Goal: Information Seeking & Learning: Find specific page/section

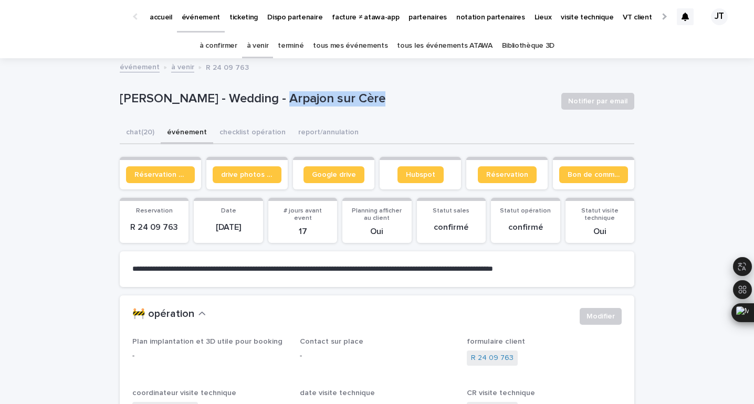
scroll to position [3, 0]
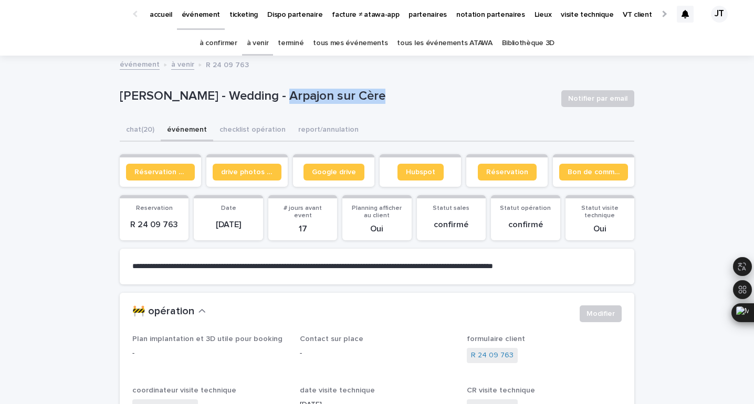
click at [264, 37] on link "à venir" at bounding box center [258, 43] width 22 height 25
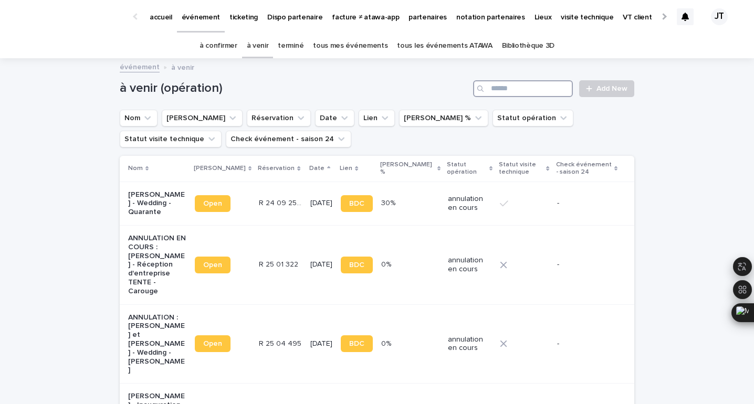
click at [499, 88] on input "Search" at bounding box center [523, 88] width 100 height 17
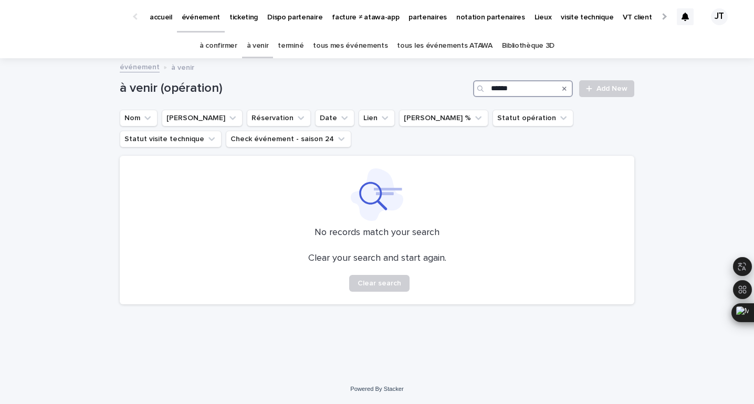
type input "******"
click at [287, 46] on link "terminé" at bounding box center [291, 46] width 26 height 25
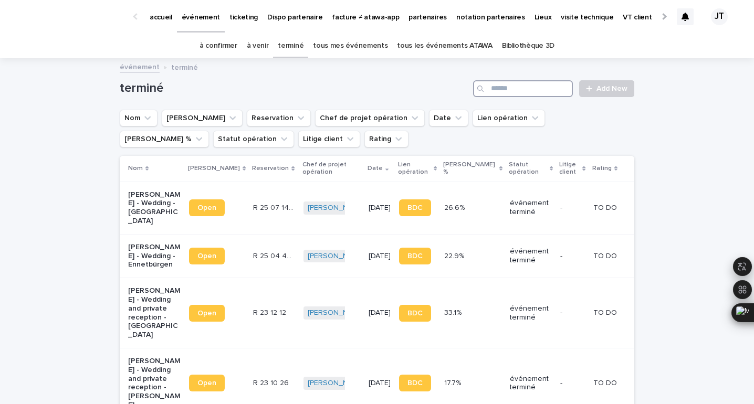
click at [530, 88] on input "Search" at bounding box center [523, 88] width 100 height 17
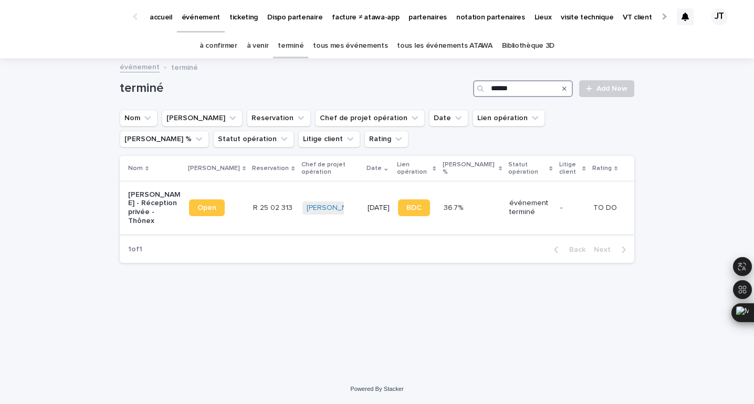
type input "******"
click at [351, 198] on td "[PERSON_NAME] + 0" at bounding box center [331, 208] width 66 height 52
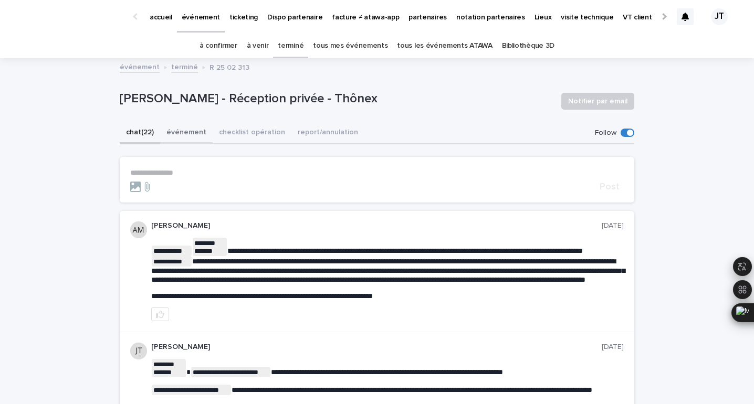
click at [184, 133] on button "événement" at bounding box center [186, 133] width 52 height 22
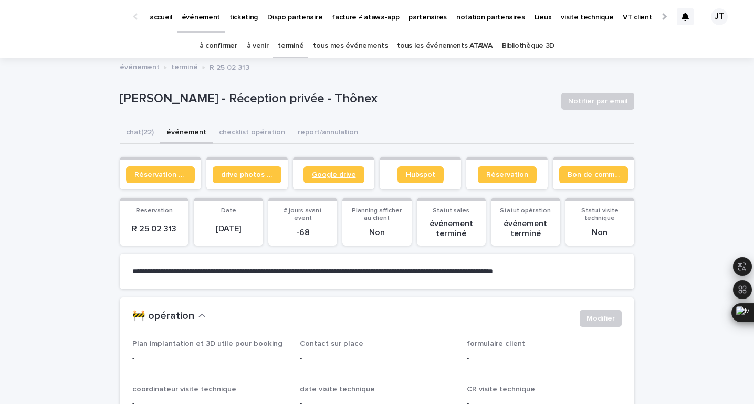
click at [335, 172] on span "Google drive" at bounding box center [334, 174] width 44 height 7
click at [592, 175] on span "Bon de commande" at bounding box center [593, 174] width 52 height 7
click at [150, 180] on link "Réservation client" at bounding box center [160, 174] width 69 height 17
click at [264, 48] on link "à venir" at bounding box center [258, 46] width 22 height 25
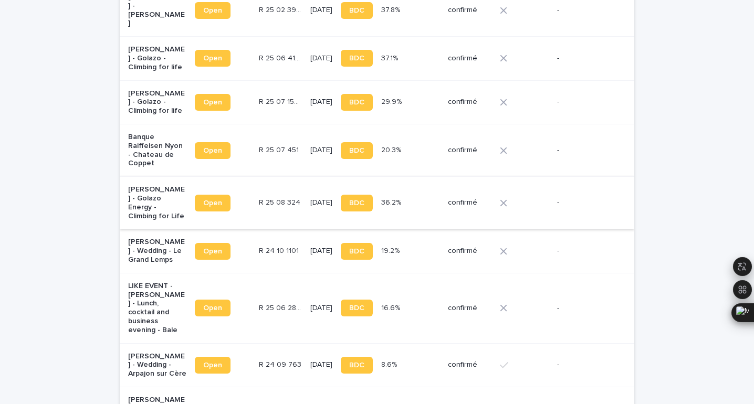
scroll to position [651, 0]
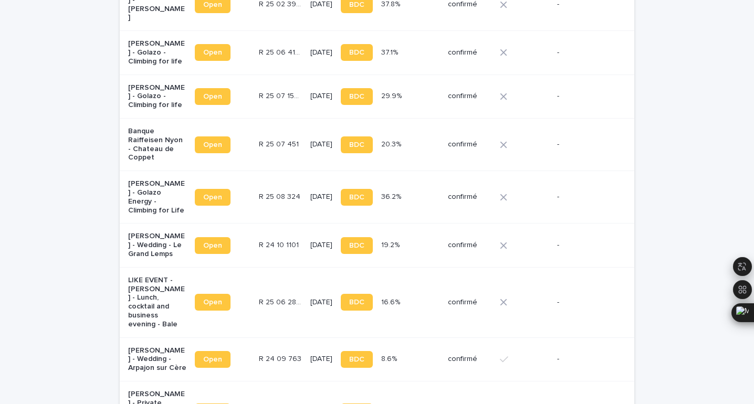
click at [279, 224] on td "R 24 10 1101 R 24 10 1101" at bounding box center [280, 246] width 51 height 44
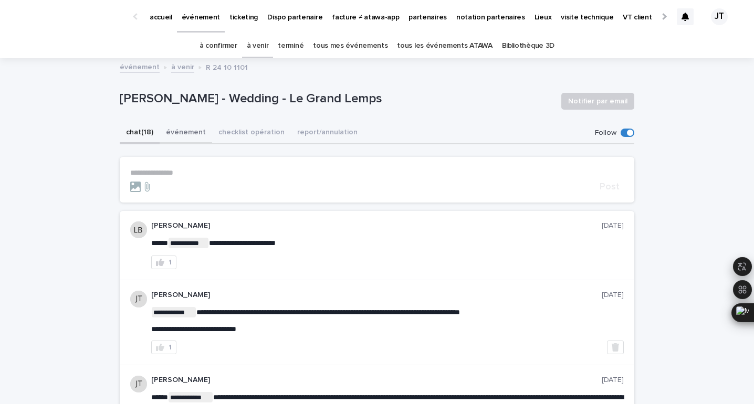
click at [190, 136] on button "événement" at bounding box center [186, 133] width 52 height 22
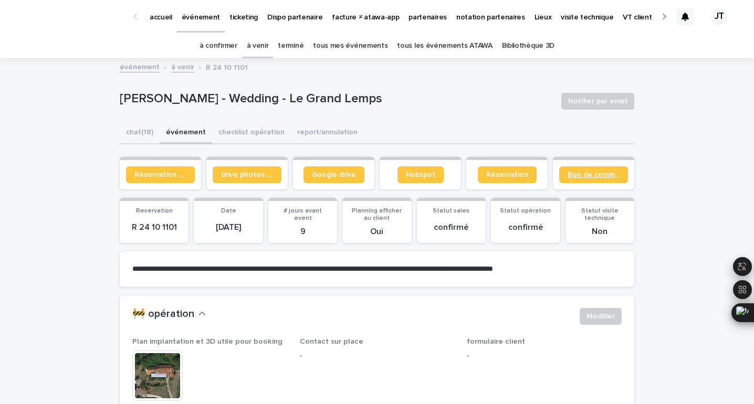
click at [590, 180] on link "Bon de commande" at bounding box center [593, 174] width 69 height 17
click at [295, 49] on link "terminé" at bounding box center [291, 46] width 26 height 25
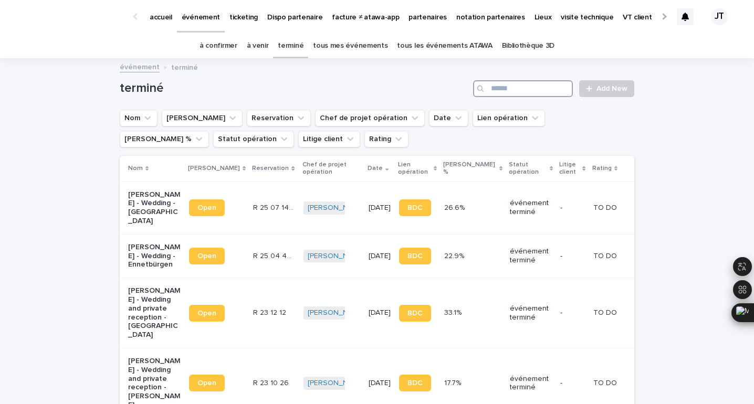
click at [561, 89] on input "Search" at bounding box center [523, 88] width 100 height 17
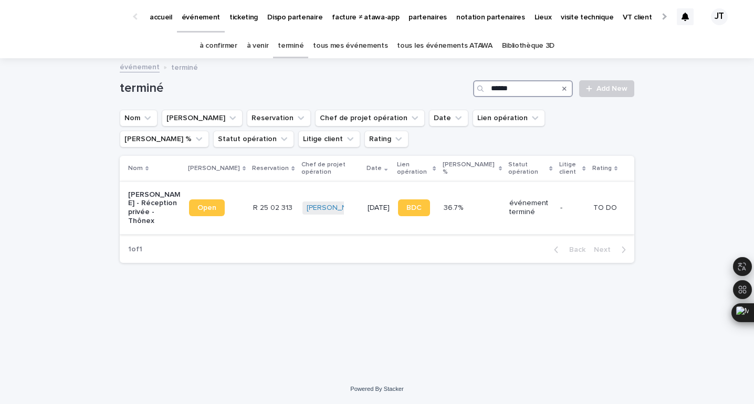
type input "******"
click at [256, 207] on td "R 25 02 313 R 25 02 313" at bounding box center [273, 208] width 49 height 52
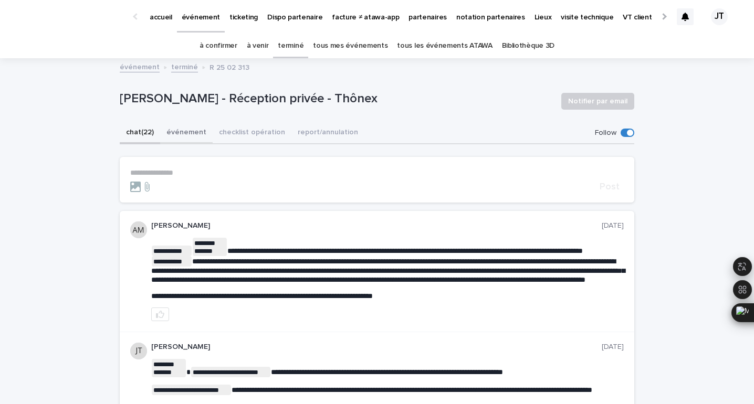
click at [186, 135] on button "événement" at bounding box center [186, 133] width 52 height 22
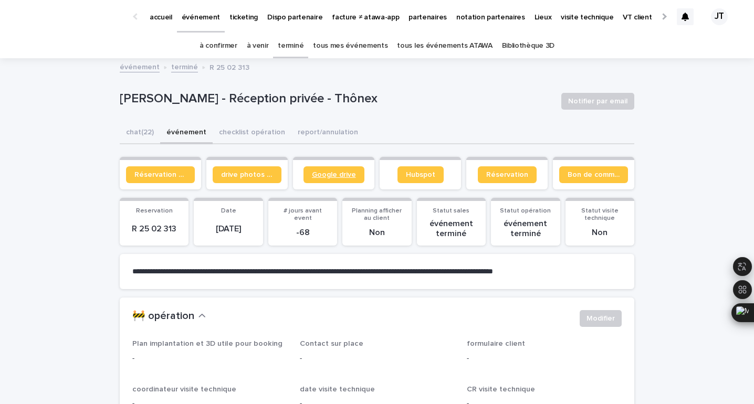
click at [339, 178] on link "Google drive" at bounding box center [333, 174] width 61 height 17
click at [579, 173] on span "Bon de commande" at bounding box center [593, 174] width 52 height 7
click at [156, 177] on span "Réservation client" at bounding box center [160, 174] width 52 height 7
click at [161, 174] on span "Réservation client" at bounding box center [160, 174] width 52 height 7
click at [264, 48] on link "à venir" at bounding box center [258, 46] width 22 height 25
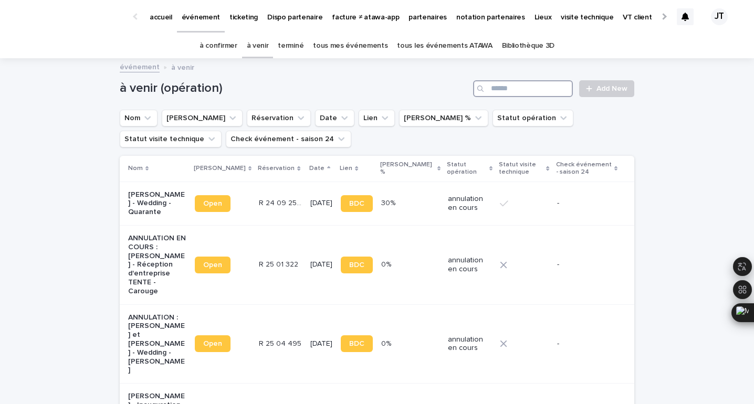
click at [513, 89] on input "Search" at bounding box center [523, 88] width 100 height 17
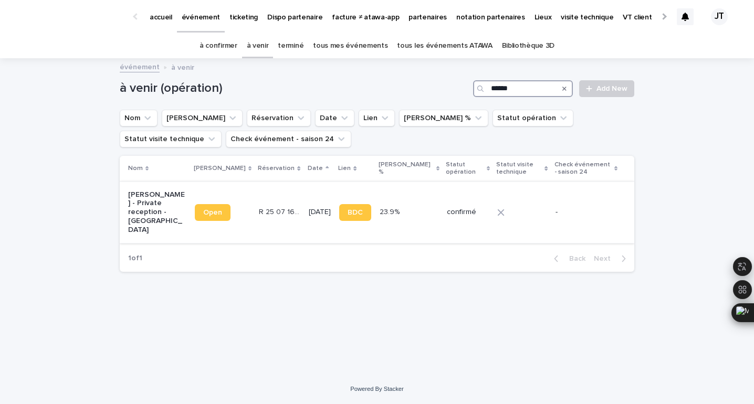
type input "******"
click at [273, 206] on p "R 25 07 1661" at bounding box center [281, 211] width 44 height 11
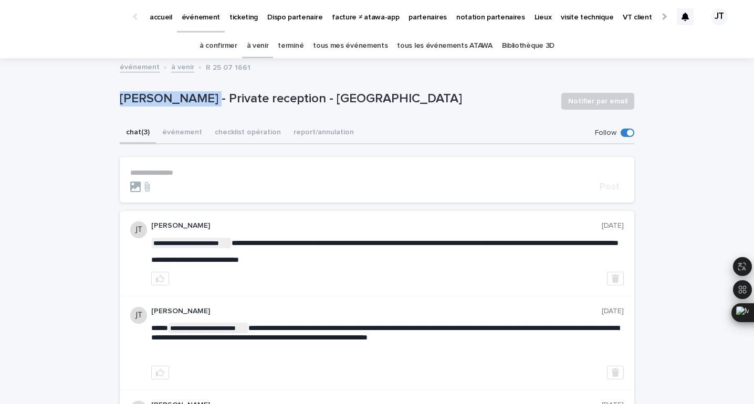
drag, startPoint x: 205, startPoint y: 98, endPoint x: 120, endPoint y: 95, distance: 85.6
click at [120, 95] on p "[PERSON_NAME] - Private reception - [GEOGRAPHIC_DATA]" at bounding box center [336, 98] width 433 height 15
copy p "[PERSON_NAME]"
click at [262, 47] on link "à venir" at bounding box center [258, 46] width 22 height 25
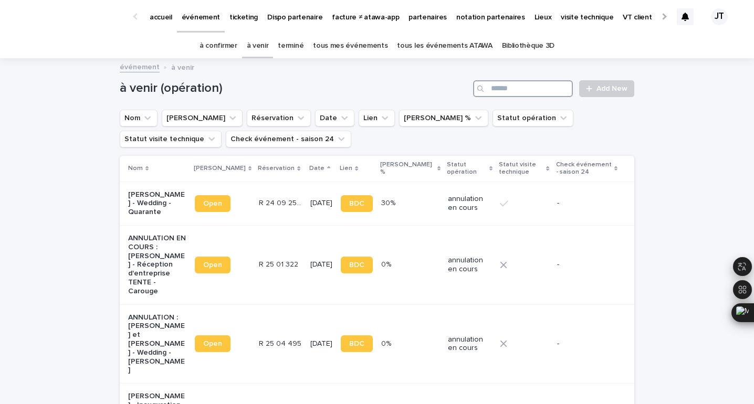
click at [512, 87] on input "Search" at bounding box center [523, 88] width 100 height 17
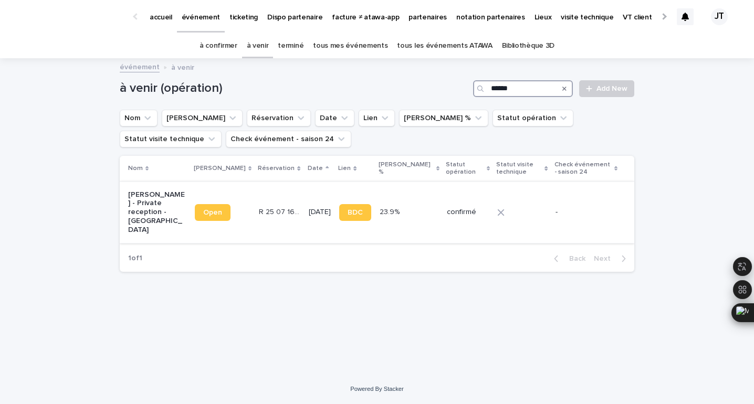
type input "******"
click at [259, 212] on div "R 25 07 1661 R 25 07 1661" at bounding box center [279, 212] width 41 height 17
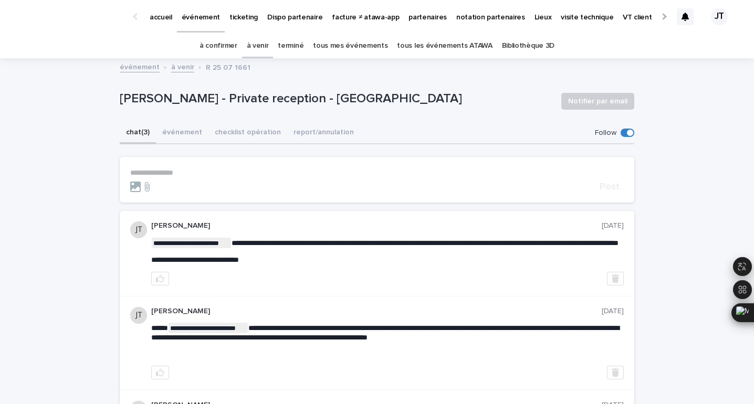
click at [203, 173] on p "**********" at bounding box center [376, 173] width 493 height 9
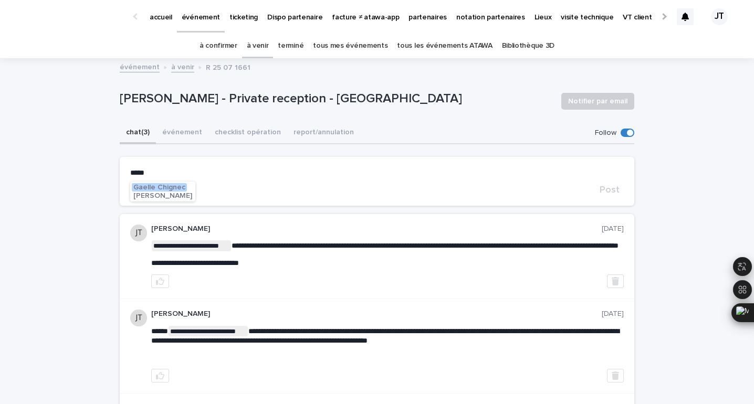
click at [163, 195] on span "[PERSON_NAME]" at bounding box center [162, 195] width 59 height 7
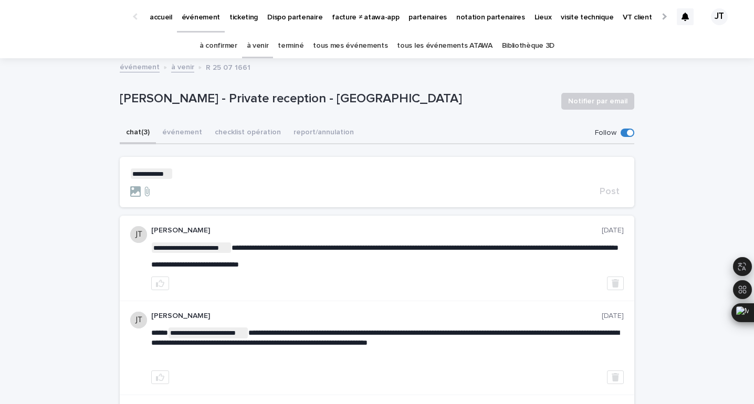
click at [212, 169] on p "**********" at bounding box center [376, 174] width 493 height 10
click at [132, 190] on icon at bounding box center [135, 191] width 10 height 10
click at [130, 186] on input "file" at bounding box center [130, 186] width 0 height 0
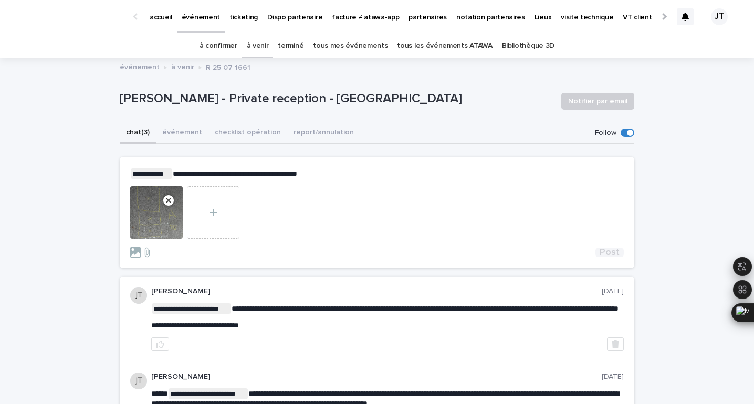
click at [609, 253] on span "Post" at bounding box center [610, 252] width 20 height 9
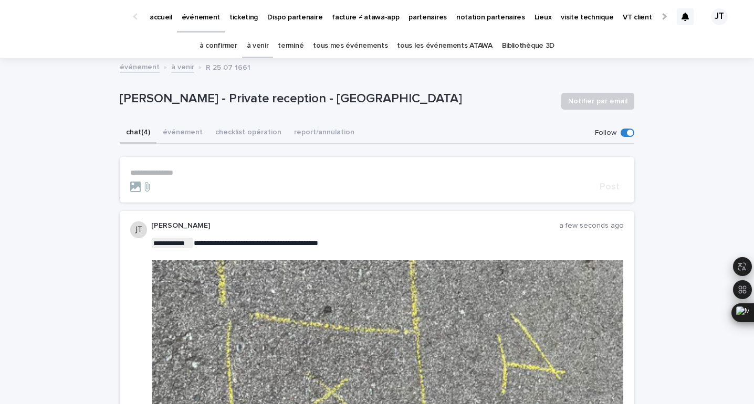
click at [264, 44] on link "à venir" at bounding box center [258, 46] width 22 height 25
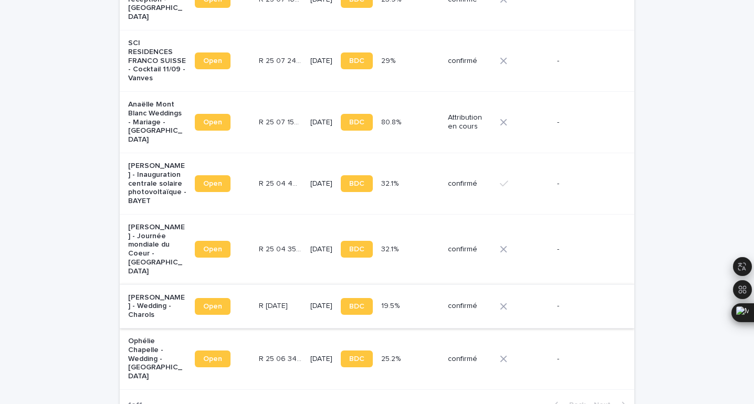
scroll to position [1094, 0]
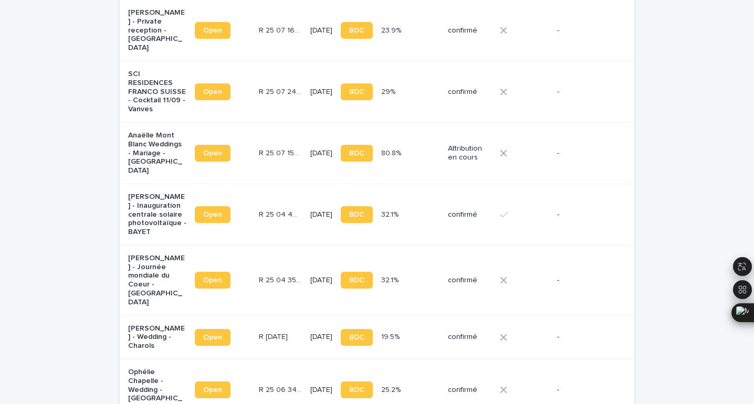
click at [306, 245] on td "[DATE]" at bounding box center [321, 280] width 30 height 70
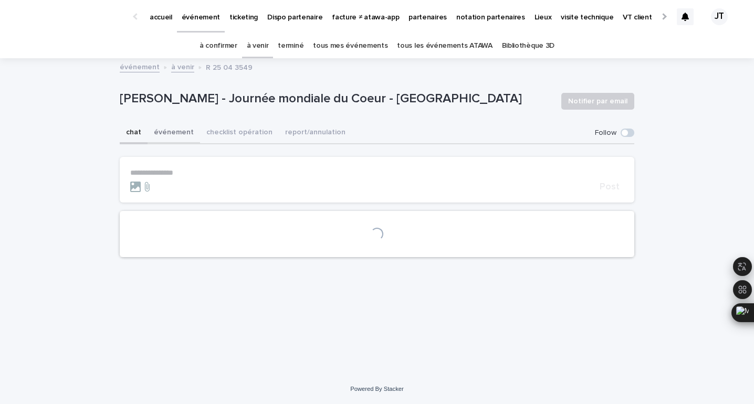
click at [176, 131] on button "événement" at bounding box center [174, 133] width 52 height 22
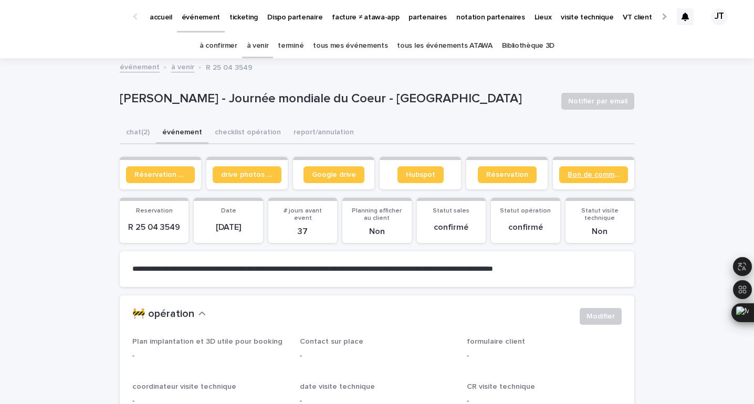
click at [585, 177] on span "Bon de commande" at bounding box center [593, 174] width 52 height 7
click at [251, 46] on div "à venir" at bounding box center [257, 46] width 31 height 25
click at [269, 50] on link "à venir" at bounding box center [258, 46] width 22 height 25
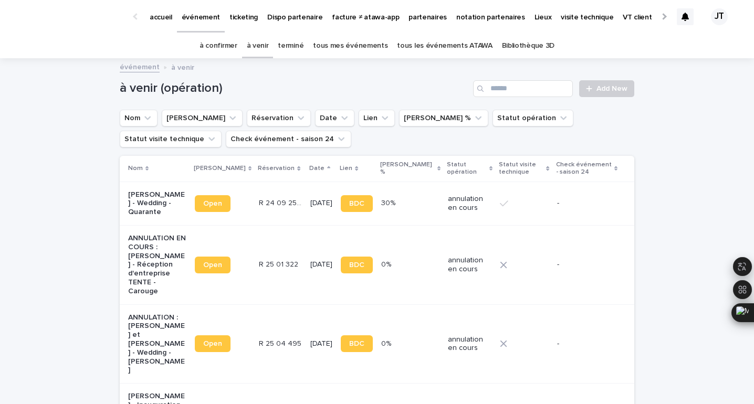
click at [297, 48] on link "terminé" at bounding box center [291, 46] width 26 height 25
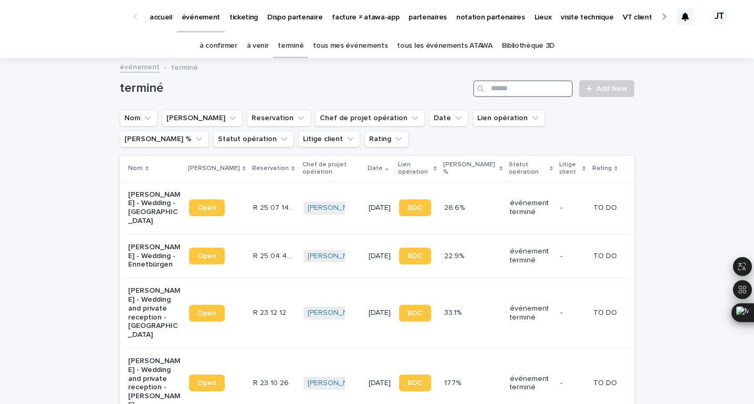
click at [490, 86] on input "Search" at bounding box center [523, 88] width 100 height 17
type input "*****"
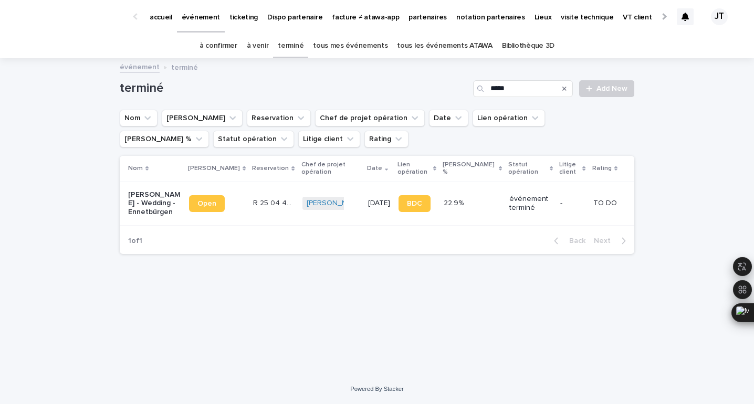
click at [255, 208] on p "R 25 04 407" at bounding box center [274, 202] width 43 height 11
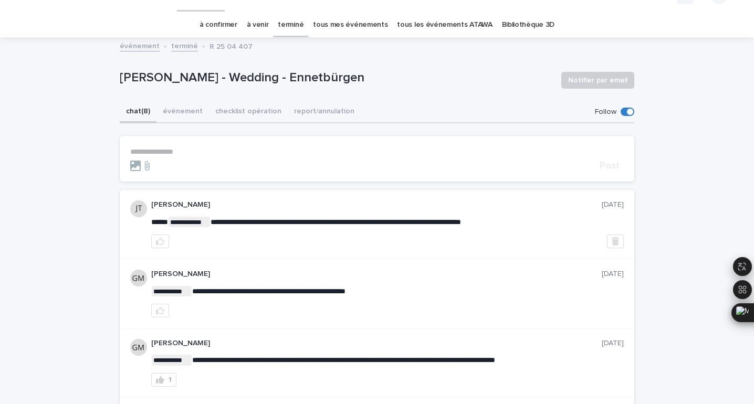
scroll to position [24, 0]
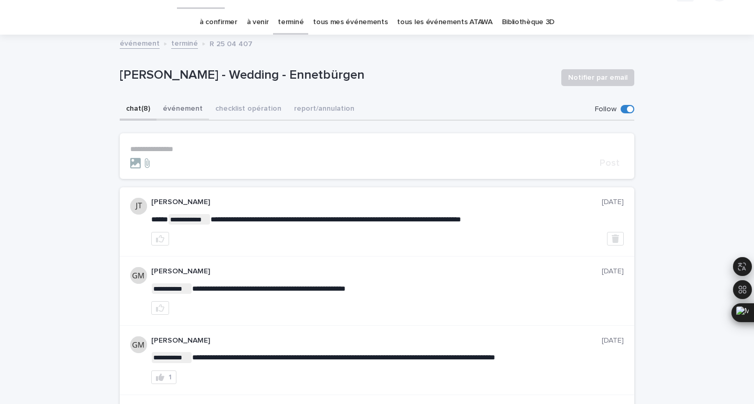
click at [176, 111] on button "événement" at bounding box center [182, 110] width 52 height 22
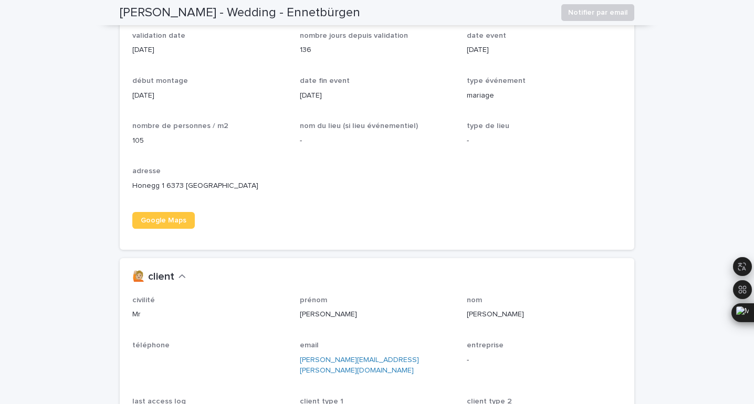
scroll to position [401, 0]
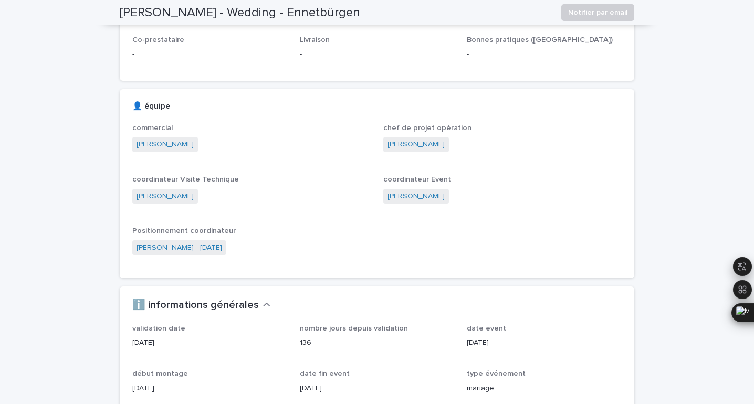
drag, startPoint x: 362, startPoint y: 14, endPoint x: 295, endPoint y: 18, distance: 67.3
click at [295, 18] on h2 "[PERSON_NAME] - Wedding - Ennetbürgen" at bounding box center [240, 12] width 240 height 15
copy h2 "Ennetbürgen"
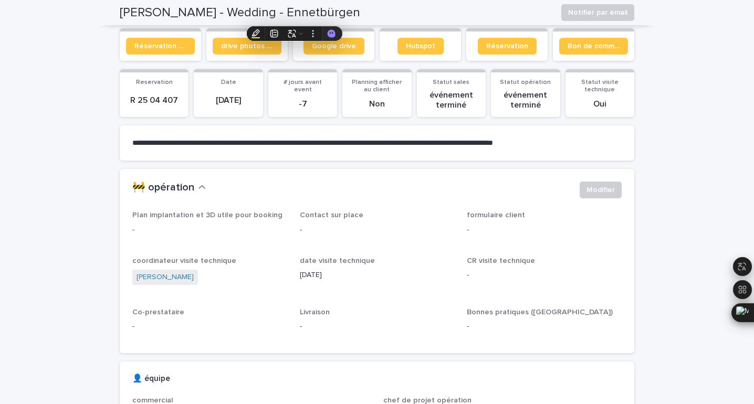
scroll to position [0, 0]
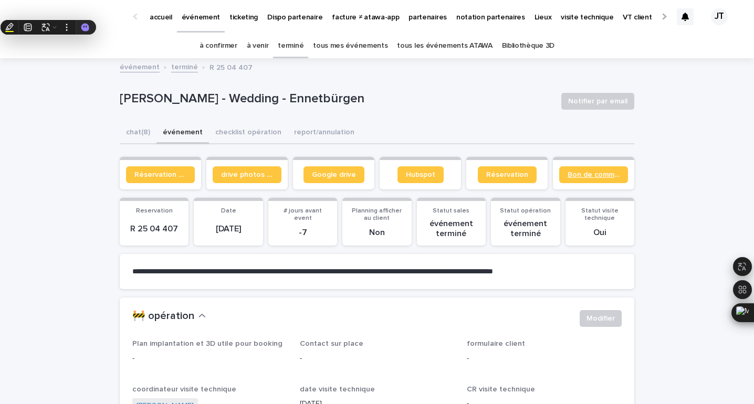
click at [601, 173] on span "Bon de commande" at bounding box center [593, 174] width 52 height 7
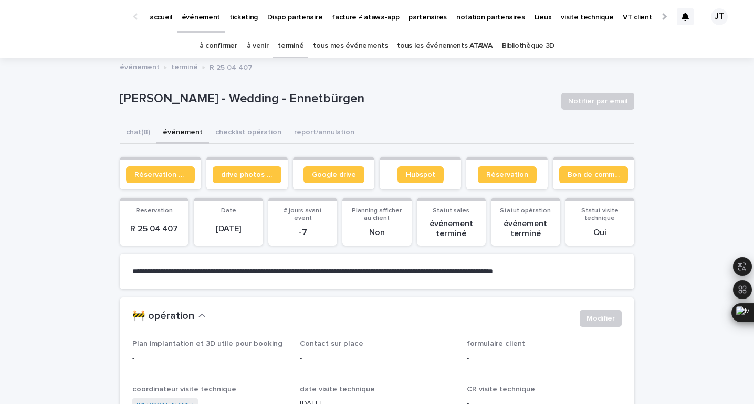
click at [286, 46] on link "terminé" at bounding box center [291, 46] width 26 height 25
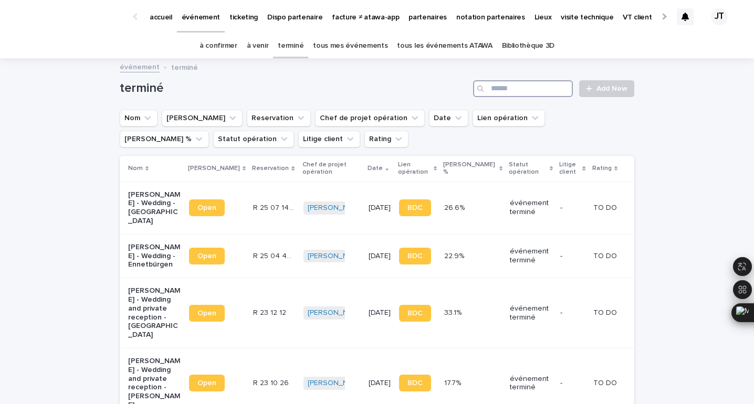
click at [515, 90] on input "Search" at bounding box center [523, 88] width 100 height 17
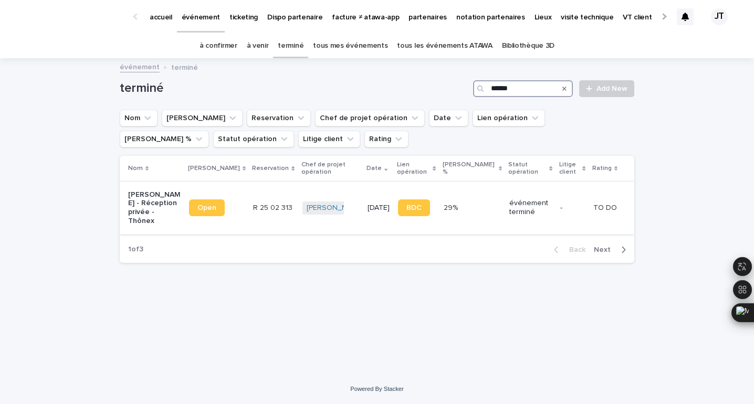
type input "******"
click at [253, 201] on div "R 25 02 313 R 25 02 313" at bounding box center [273, 207] width 40 height 17
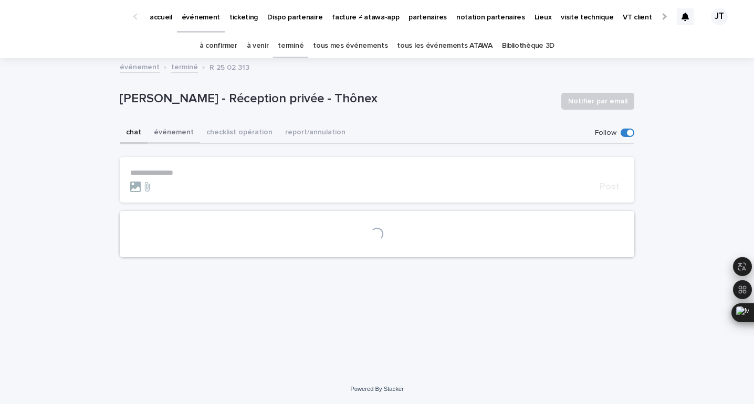
click at [168, 132] on button "événement" at bounding box center [174, 133] width 52 height 22
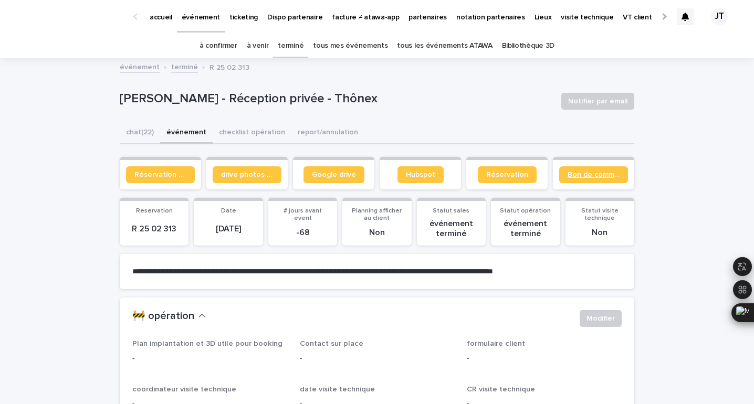
click at [591, 181] on link "Bon de commande" at bounding box center [593, 174] width 69 height 17
click at [261, 44] on link "à venir" at bounding box center [258, 46] width 22 height 25
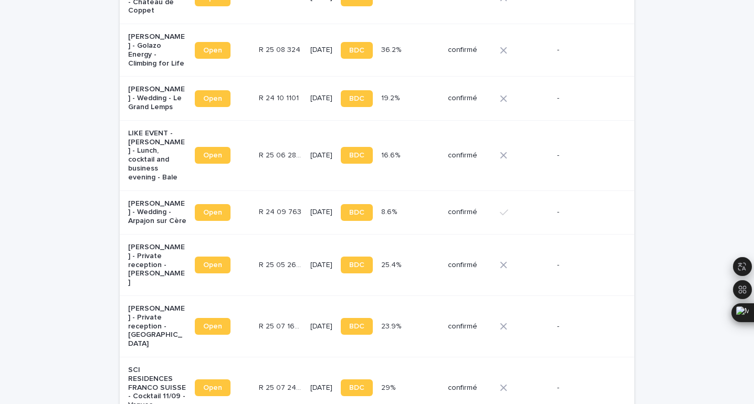
scroll to position [791, 0]
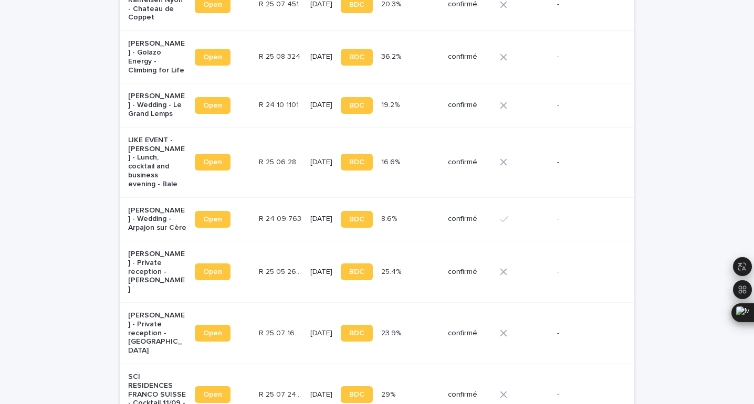
click at [310, 215] on p "[DATE]" at bounding box center [321, 219] width 22 height 9
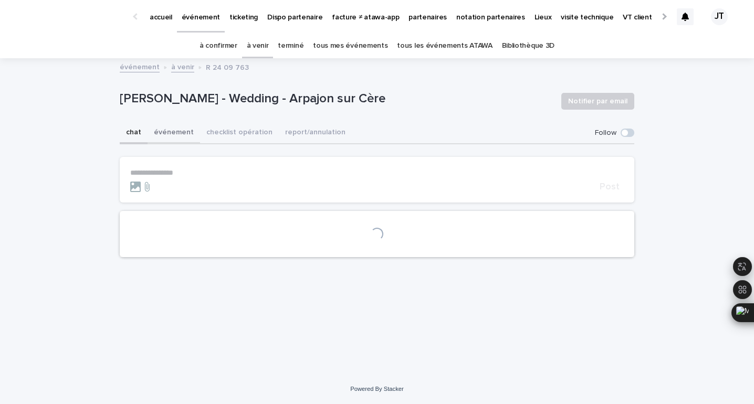
click at [178, 138] on button "événement" at bounding box center [174, 133] width 52 height 22
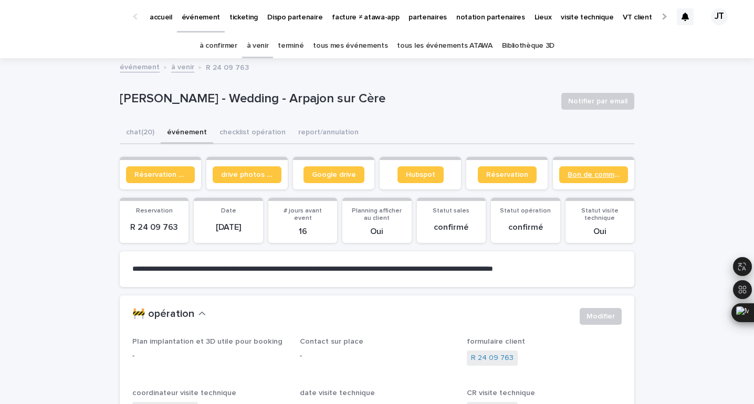
click at [585, 174] on span "Bon de commande" at bounding box center [593, 174] width 52 height 7
click at [327, 175] on span "Google drive" at bounding box center [334, 174] width 44 height 7
click at [262, 45] on link "à venir" at bounding box center [258, 46] width 22 height 25
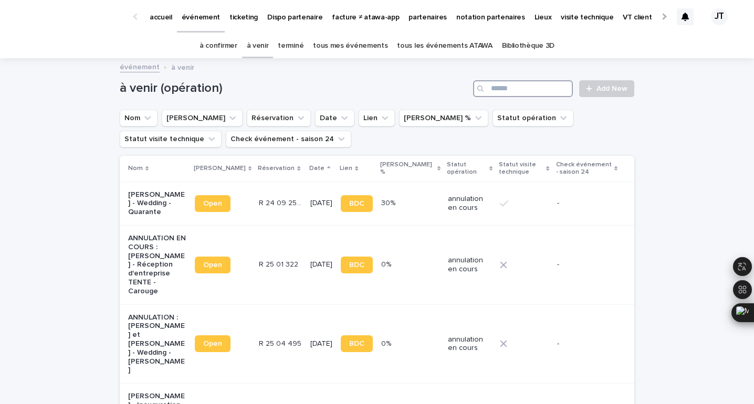
click at [546, 86] on input "Search" at bounding box center [523, 88] width 100 height 17
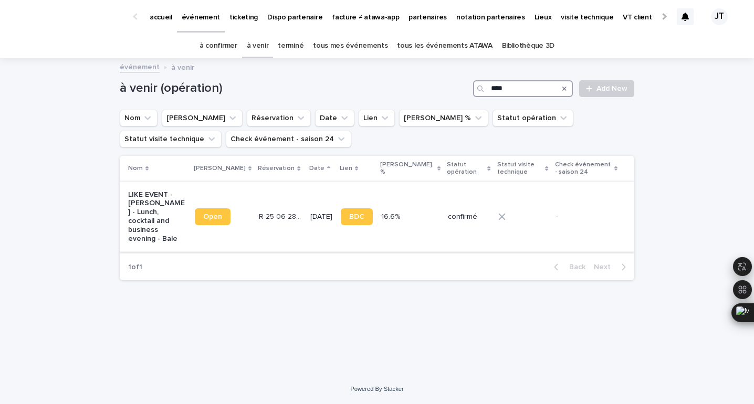
type input "****"
click at [270, 197] on td "R 25 06 2842 R 25 06 2842" at bounding box center [280, 217] width 51 height 70
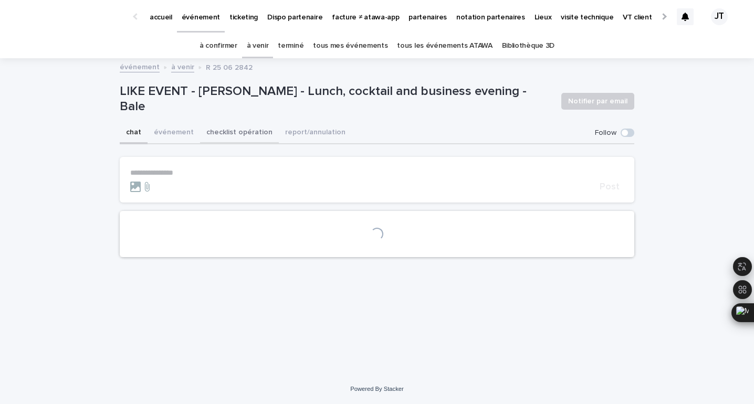
click at [171, 131] on button "événement" at bounding box center [174, 133] width 52 height 22
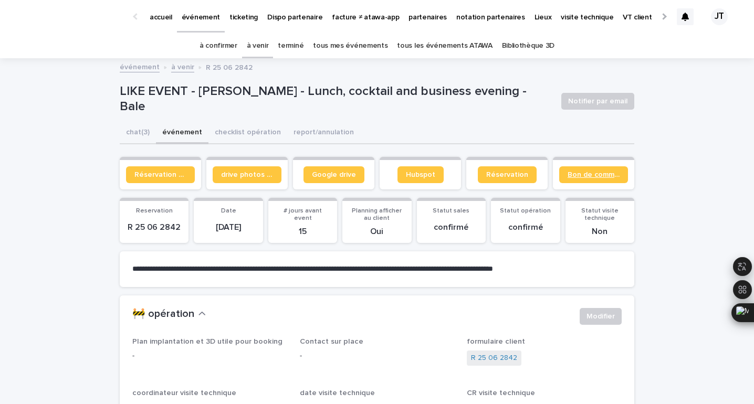
click at [580, 174] on span "Bon de commande" at bounding box center [593, 174] width 52 height 7
click at [257, 49] on link "à venir" at bounding box center [258, 46] width 22 height 25
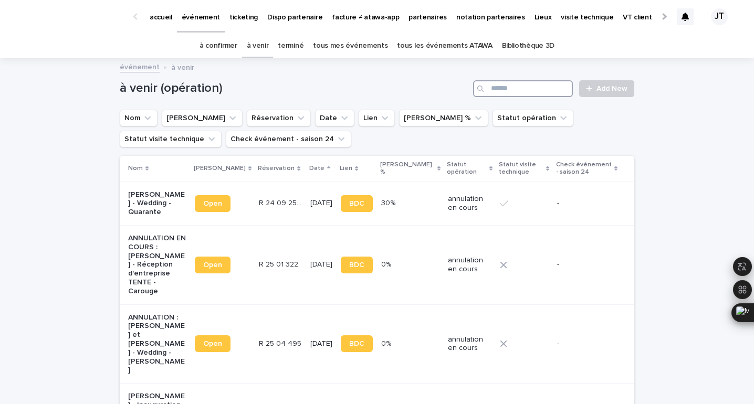
click at [548, 86] on input "Search" at bounding box center [523, 88] width 100 height 17
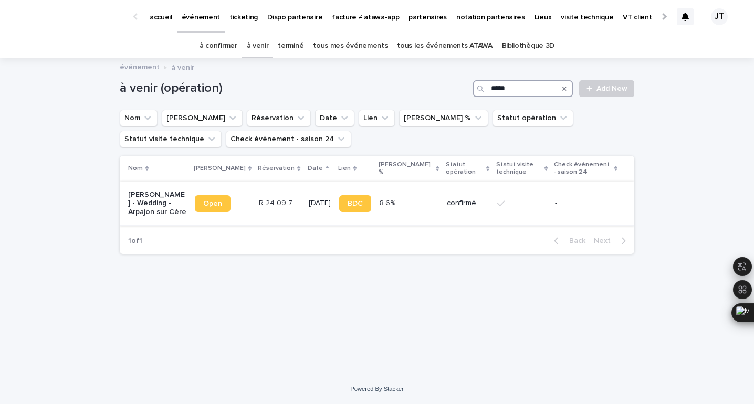
type input "*****"
click at [304, 206] on td "[DATE]" at bounding box center [319, 204] width 30 height 44
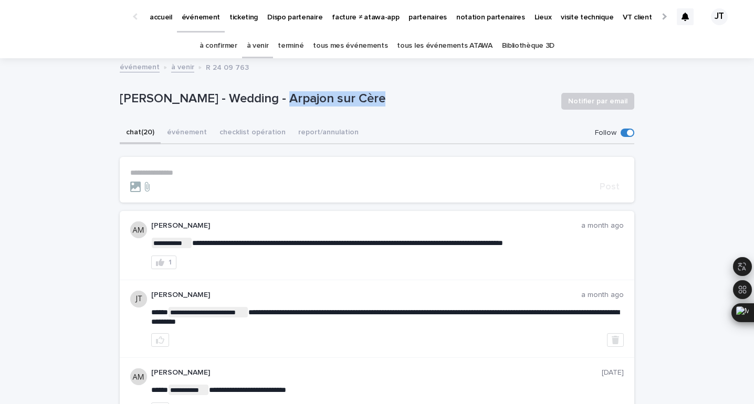
drag, startPoint x: 261, startPoint y: 100, endPoint x: 390, endPoint y: 104, distance: 129.2
click at [390, 104] on p "[PERSON_NAME] - Wedding - Arpajon sur Cère" at bounding box center [336, 98] width 433 height 15
copy p "Arpajon sur Cère"
click at [192, 125] on button "événement" at bounding box center [187, 133] width 52 height 22
click at [190, 135] on button "événement" at bounding box center [187, 133] width 52 height 22
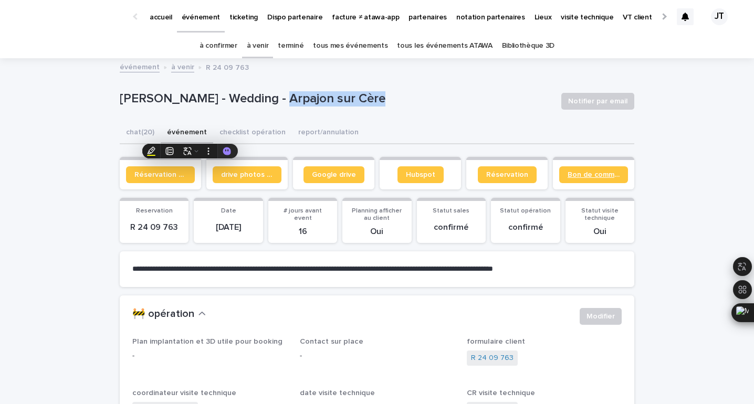
click at [592, 176] on span "Bon de commande" at bounding box center [593, 174] width 52 height 7
click at [576, 179] on link "Bon de commande" at bounding box center [593, 174] width 69 height 17
click at [412, 22] on p "partenaires" at bounding box center [427, 11] width 38 height 22
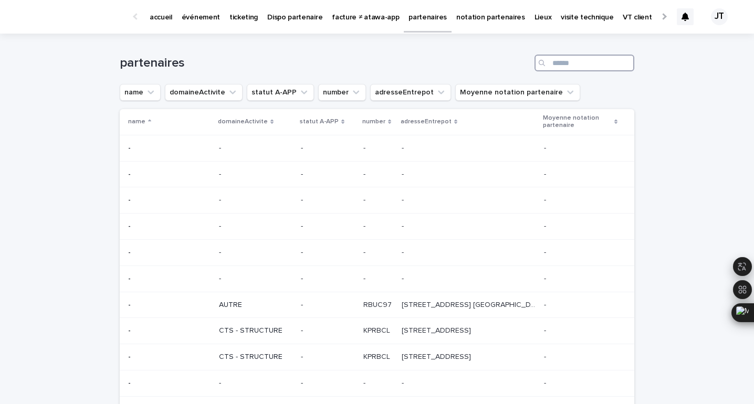
click at [591, 64] on input "Search" at bounding box center [584, 63] width 100 height 17
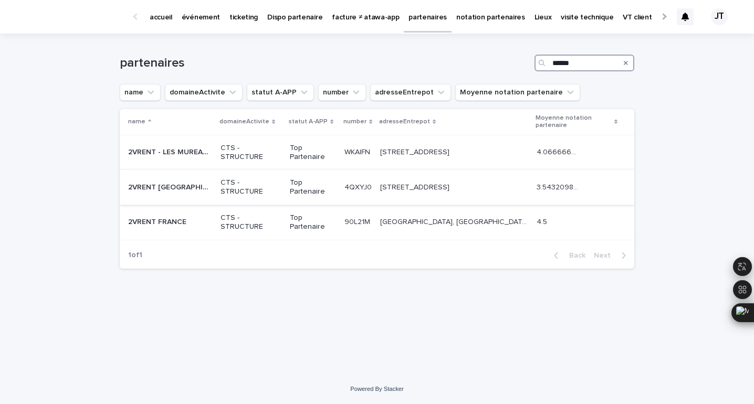
type input "******"
click at [305, 190] on p "Top Partenaire" at bounding box center [313, 187] width 46 height 18
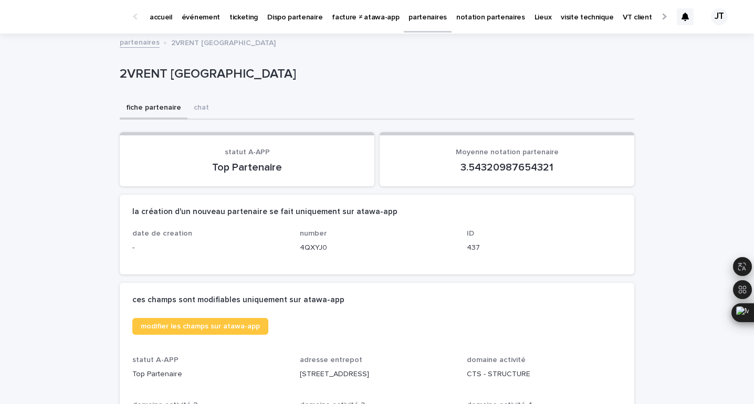
click at [204, 20] on p "événement" at bounding box center [201, 11] width 38 height 22
